Goal: Navigation & Orientation: Understand site structure

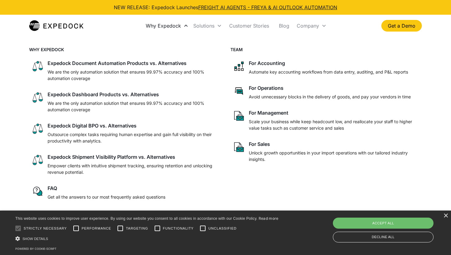
click at [178, 28] on div "Why Expedock" at bounding box center [163, 26] width 35 height 6
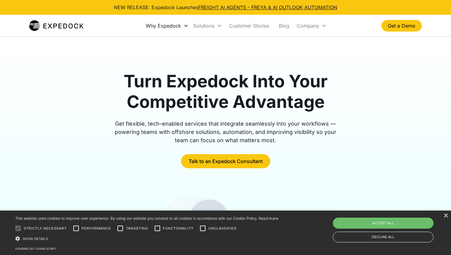
click at [167, 27] on div "Why Expedock" at bounding box center [163, 26] width 35 height 6
click at [311, 42] on link "About Us" at bounding box center [312, 44] width 31 height 11
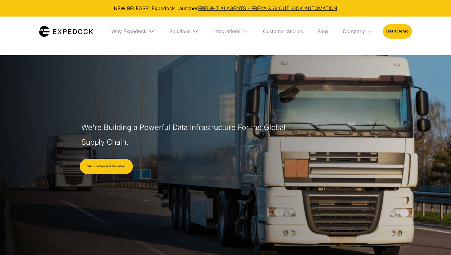
select select
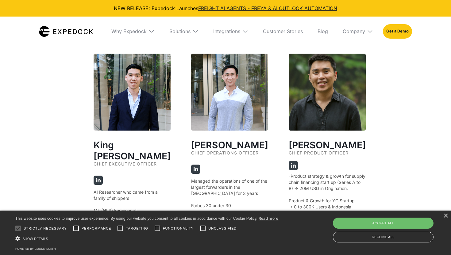
scroll to position [1109, 0]
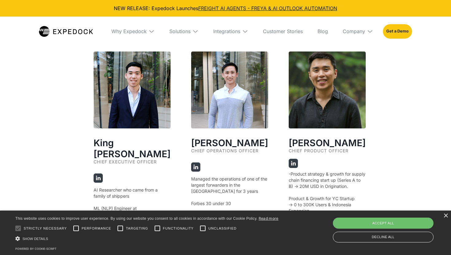
click at [215, 202] on p "Managed the operations of one of the largest forwarders in the Philippines for …" at bounding box center [229, 191] width 77 height 31
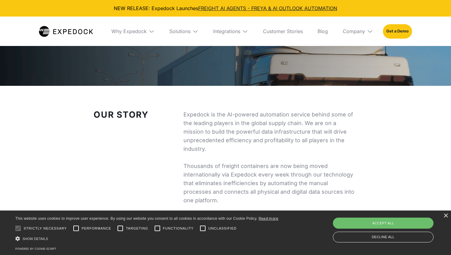
scroll to position [45, 0]
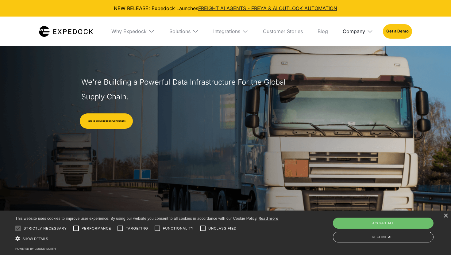
click at [360, 30] on div "Company" at bounding box center [354, 31] width 22 height 6
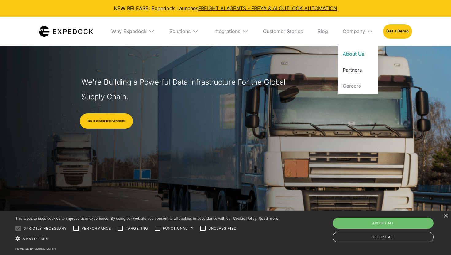
click at [354, 71] on link "Partners" at bounding box center [358, 70] width 40 height 16
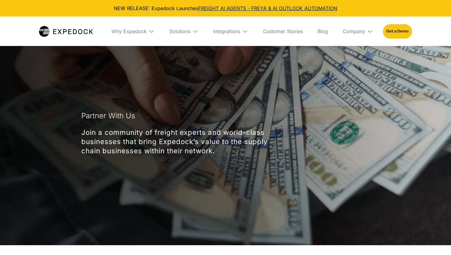
click at [367, 32] on img at bounding box center [370, 31] width 6 height 6
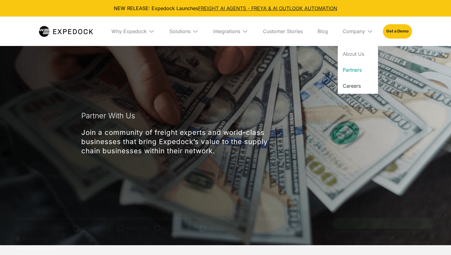
click at [361, 85] on link "Careers" at bounding box center [358, 86] width 40 height 16
